Goal: Information Seeking & Learning: Learn about a topic

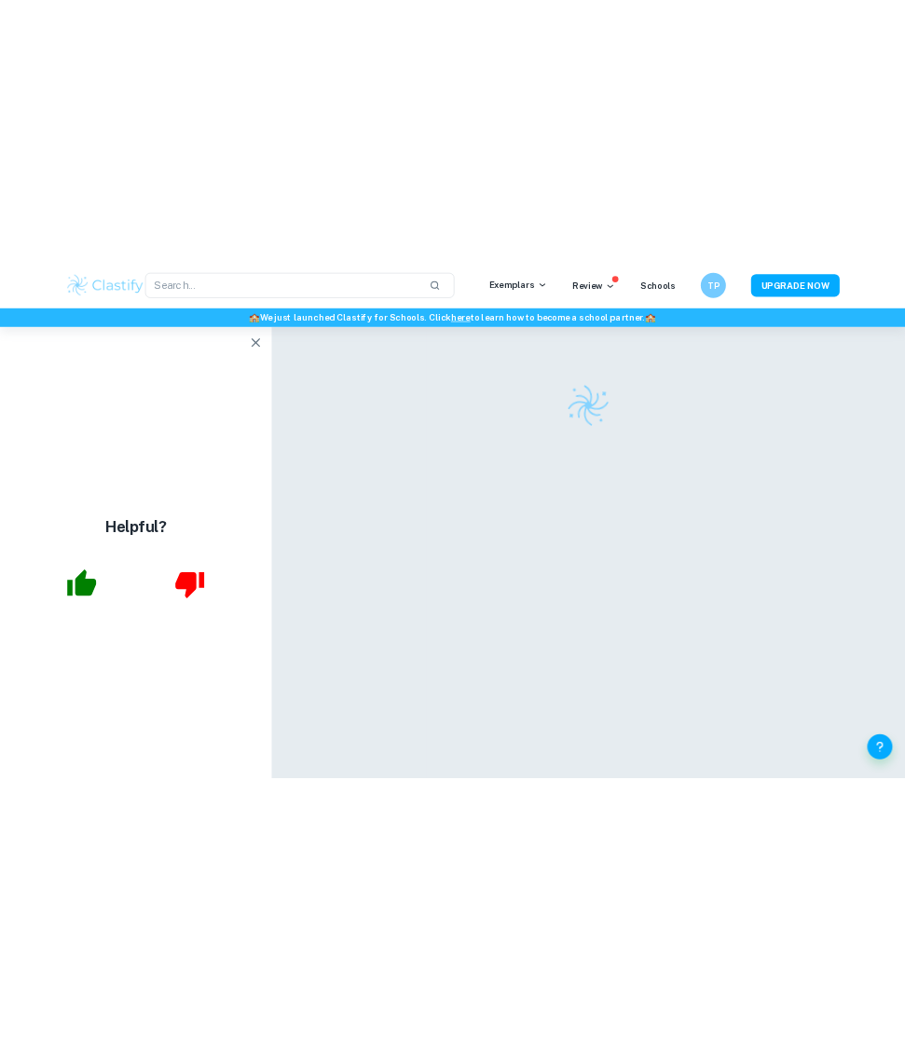
scroll to position [59, 0]
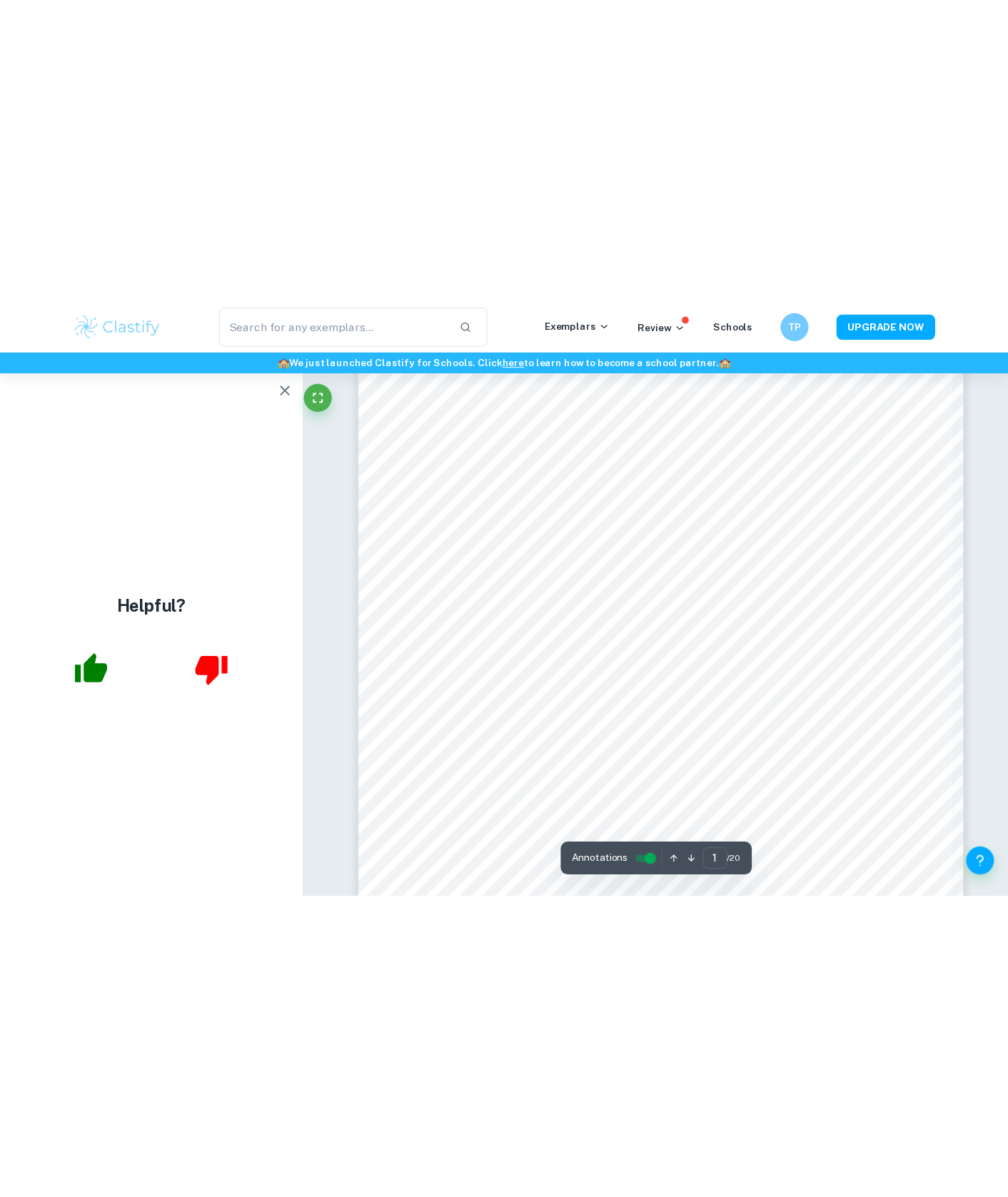
scroll to position [86, 0]
